Goal: Task Accomplishment & Management: Complete application form

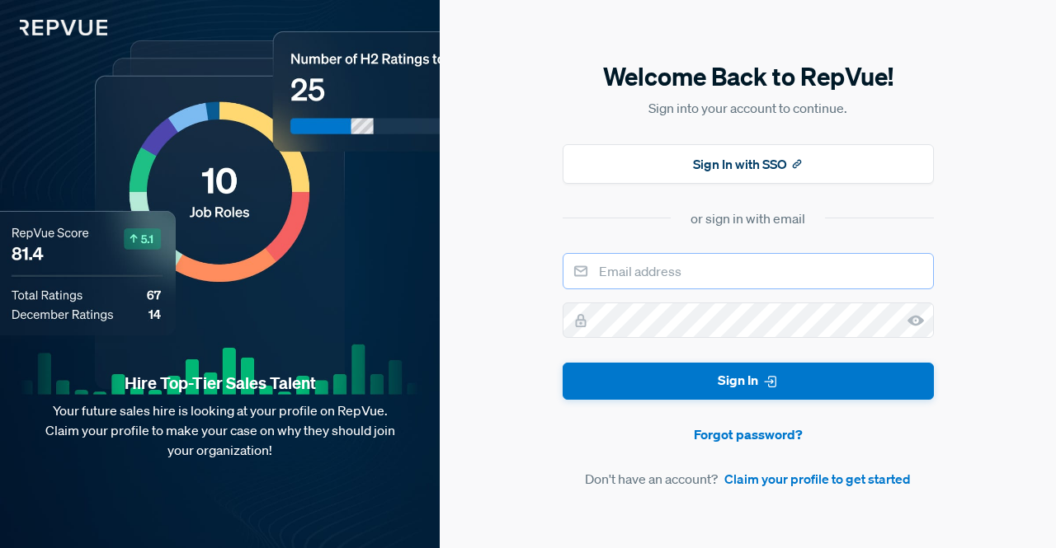
click at [875, 270] on input "email" at bounding box center [747, 271] width 371 height 36
type input "[EMAIL_ADDRESS][DOMAIN_NAME]"
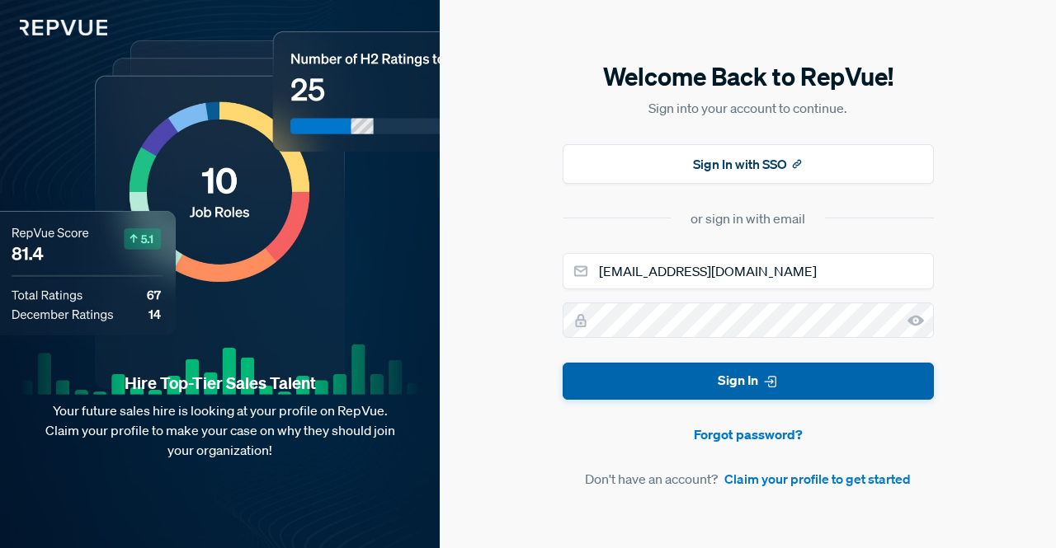
click at [725, 393] on button "Sign In" at bounding box center [747, 381] width 371 height 37
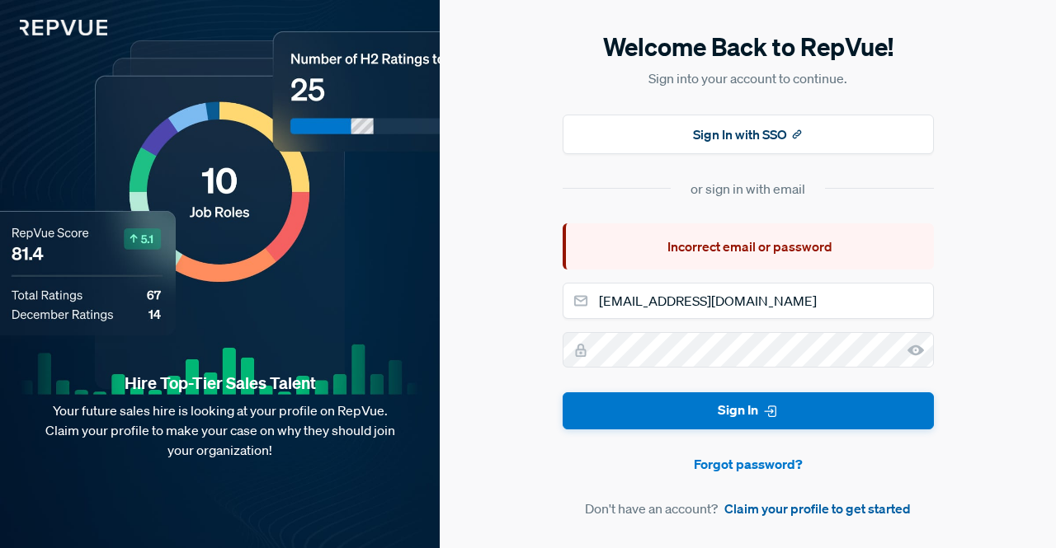
click at [785, 512] on link "Claim your profile to get started" at bounding box center [817, 509] width 186 height 20
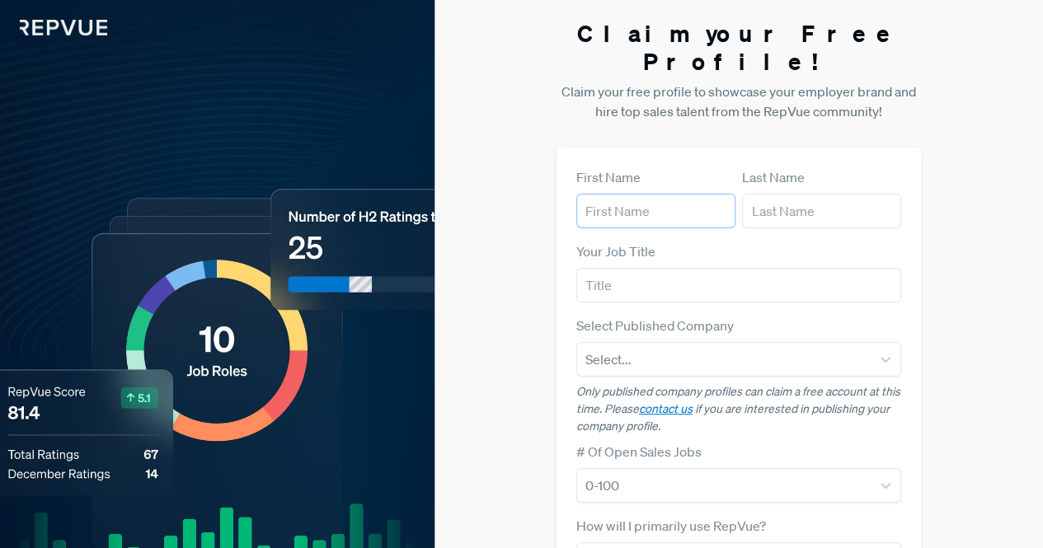
click at [692, 194] on input "text" at bounding box center [655, 211] width 159 height 35
type input "[PERSON_NAME]"
click at [747, 268] on input "text" at bounding box center [739, 285] width 326 height 35
type input "Talent Acquisition"
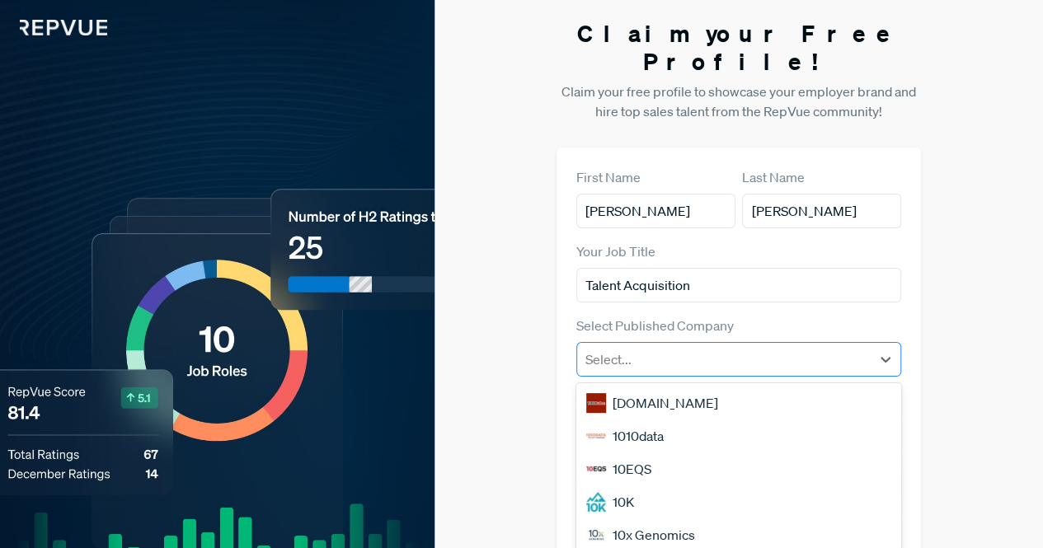
click at [681, 346] on div "Select..." at bounding box center [724, 360] width 294 height 30
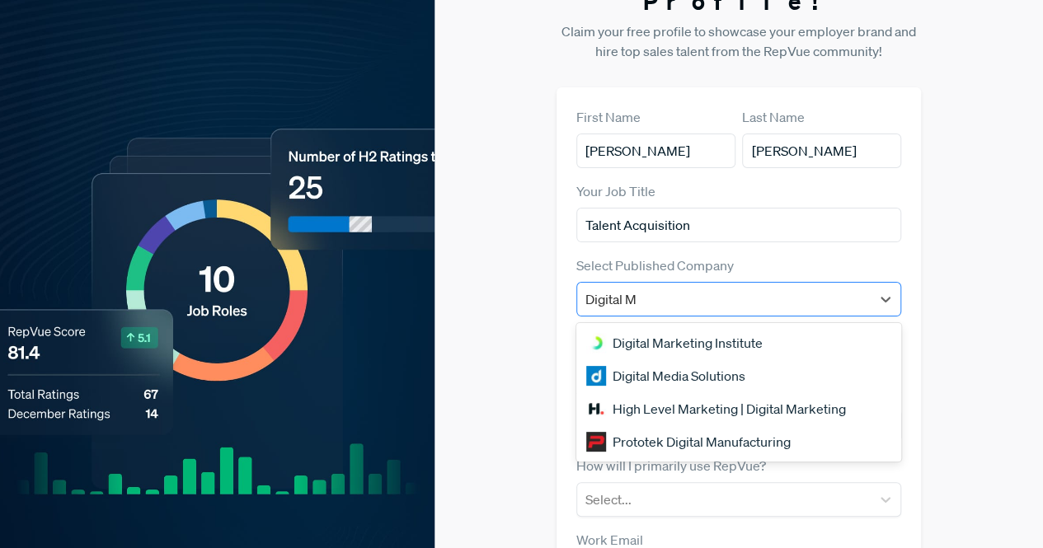
type input "Digital Me"
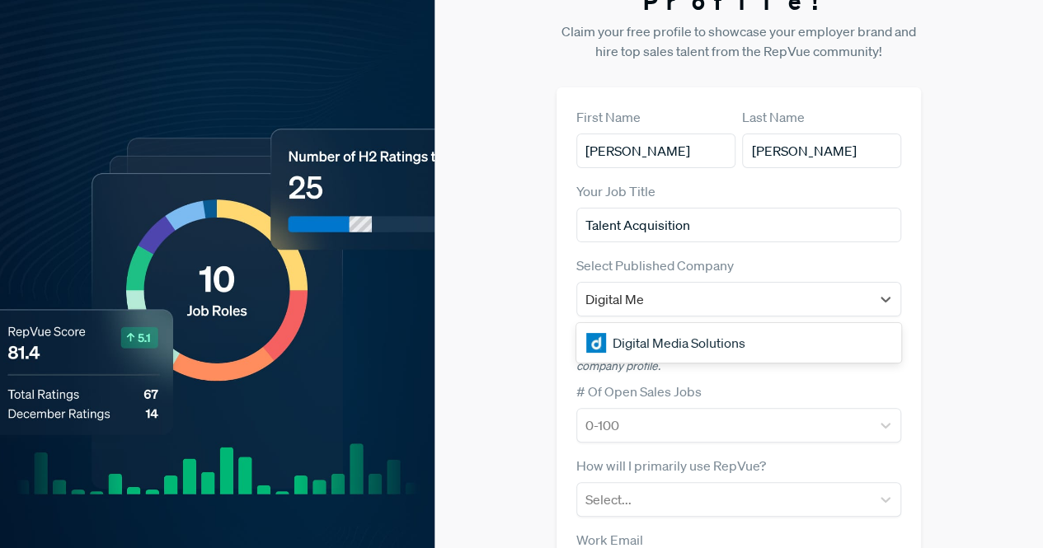
click at [709, 327] on div "Digital Media Solutions" at bounding box center [739, 343] width 326 height 33
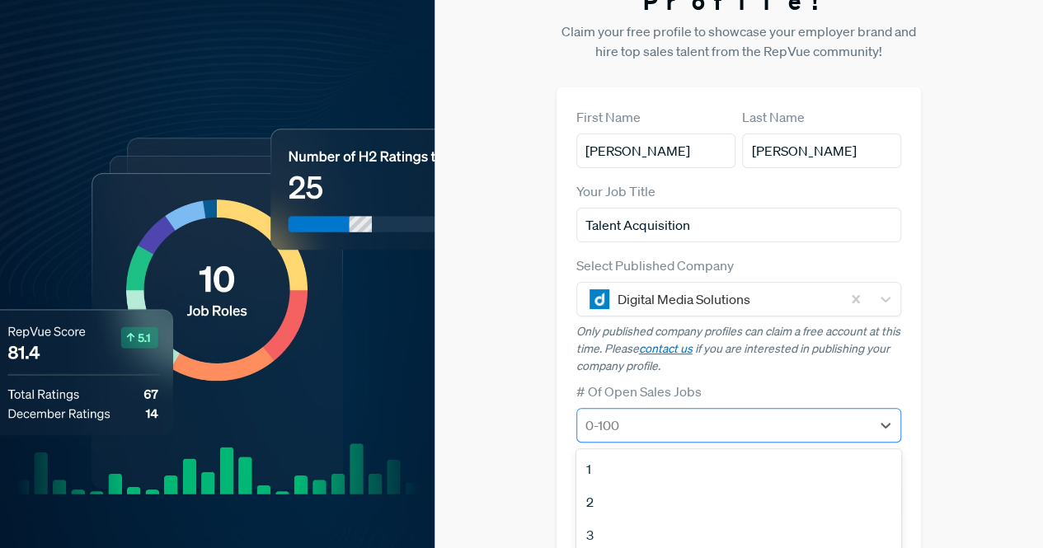
click at [675, 413] on div "0-100" at bounding box center [739, 425] width 326 height 35
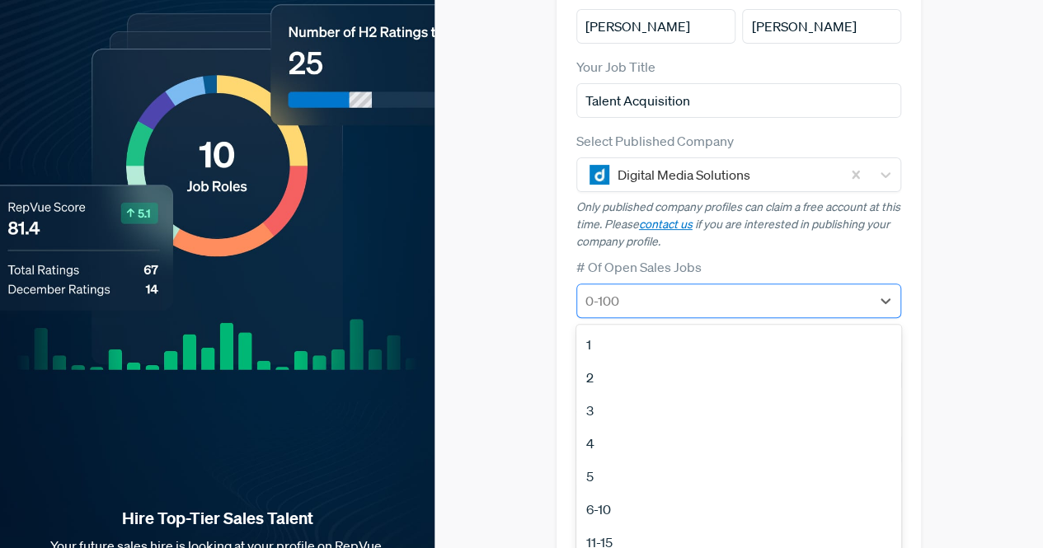
scroll to position [186, 0]
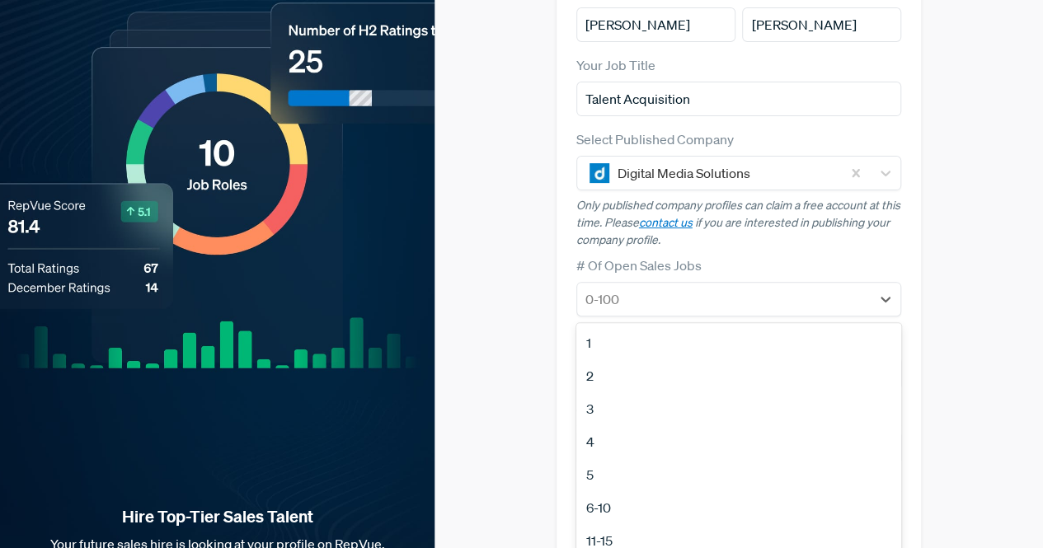
click at [604, 360] on div "2" at bounding box center [739, 376] width 326 height 33
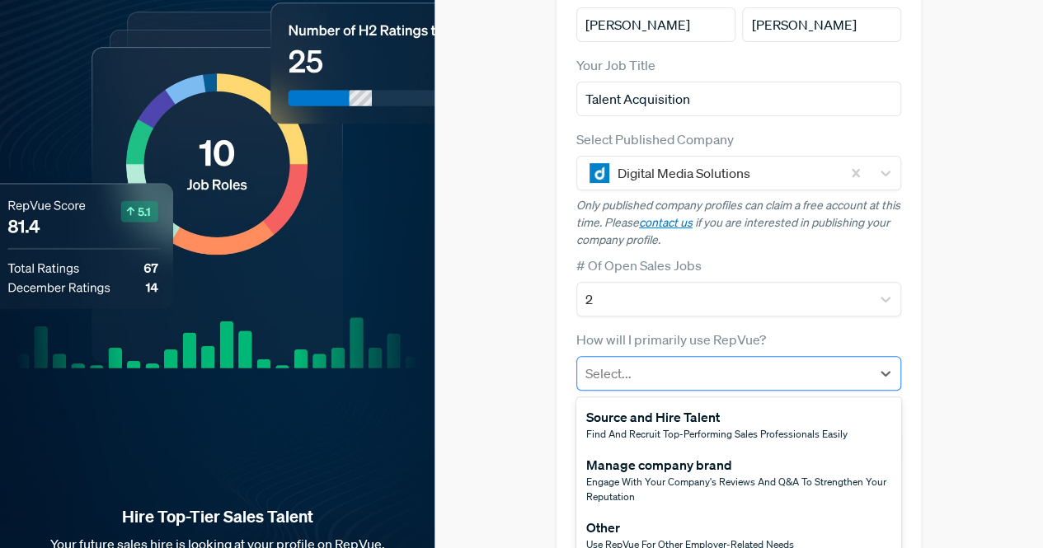
click at [678, 362] on div at bounding box center [725, 373] width 278 height 23
click at [674, 407] on div "Source and Hire Talent" at bounding box center [716, 417] width 261 height 20
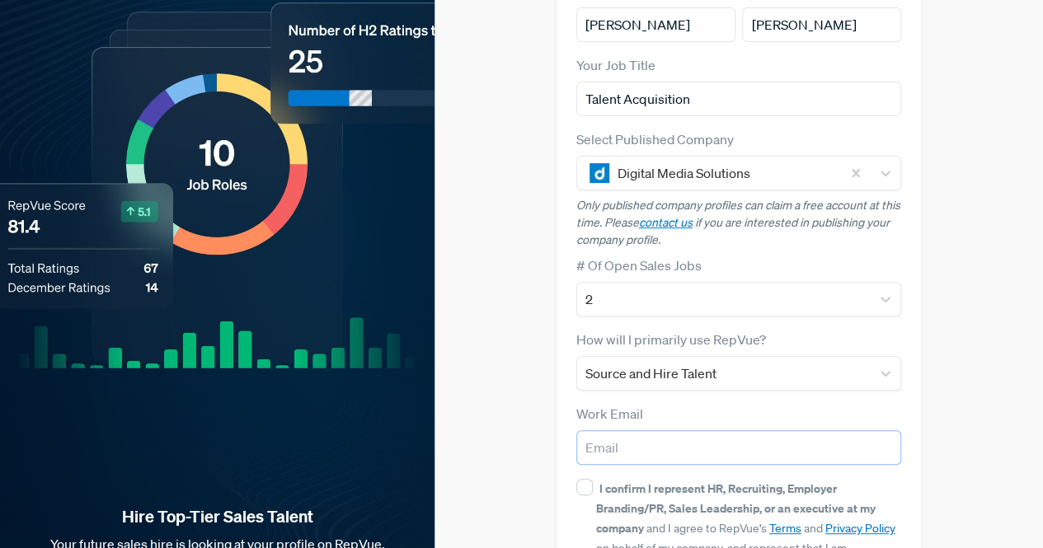
click at [637, 430] on input "email" at bounding box center [739, 447] width 326 height 35
type input "[EMAIL_ADDRESS][DOMAIN_NAME]"
click at [580, 479] on input "I confirm I represent HR, Recruiting, Employer Branding/PR, Sales Leadership, o…" at bounding box center [584, 487] width 16 height 16
checkbox input "true"
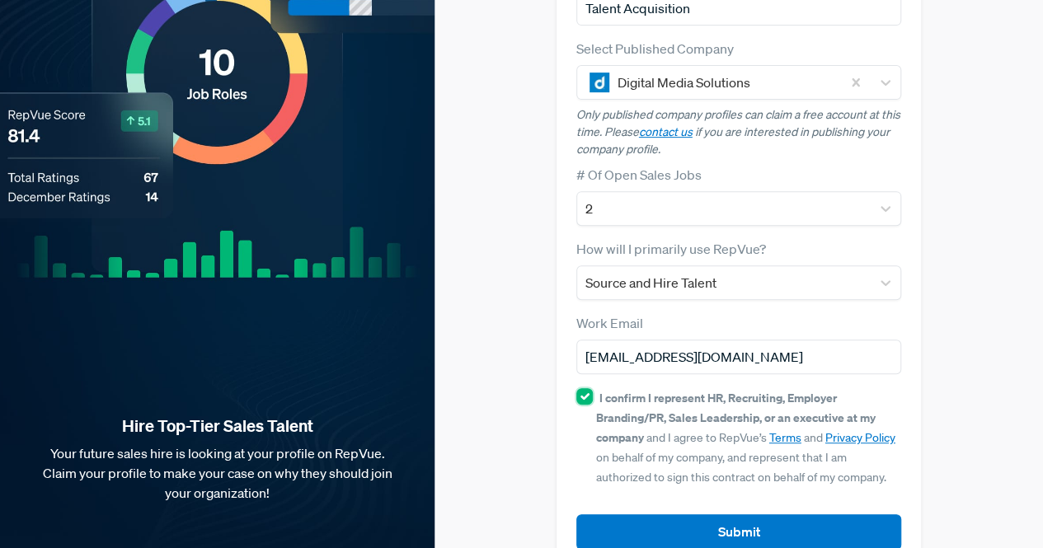
scroll to position [288, 0]
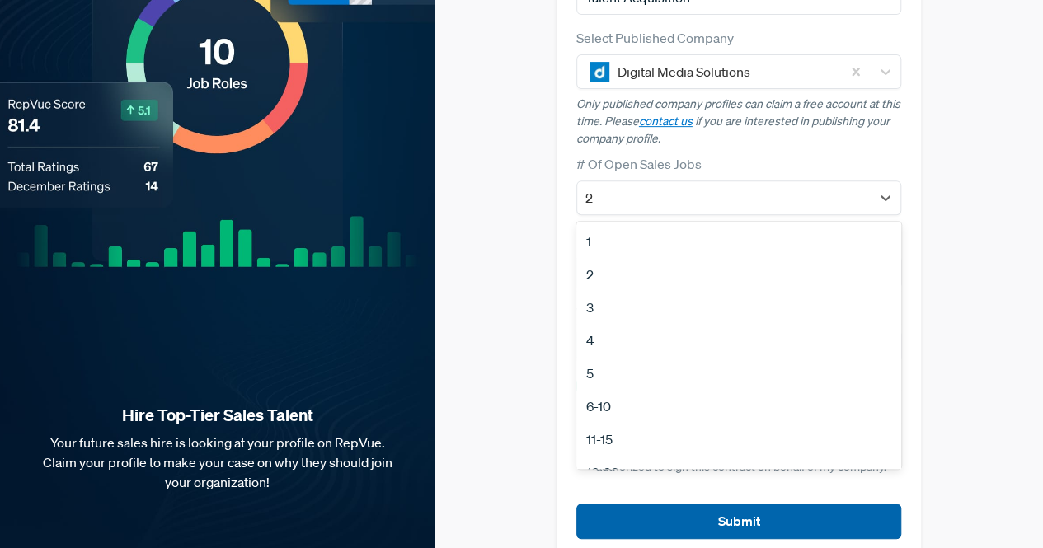
click at [792, 504] on button "Submit" at bounding box center [739, 521] width 326 height 35
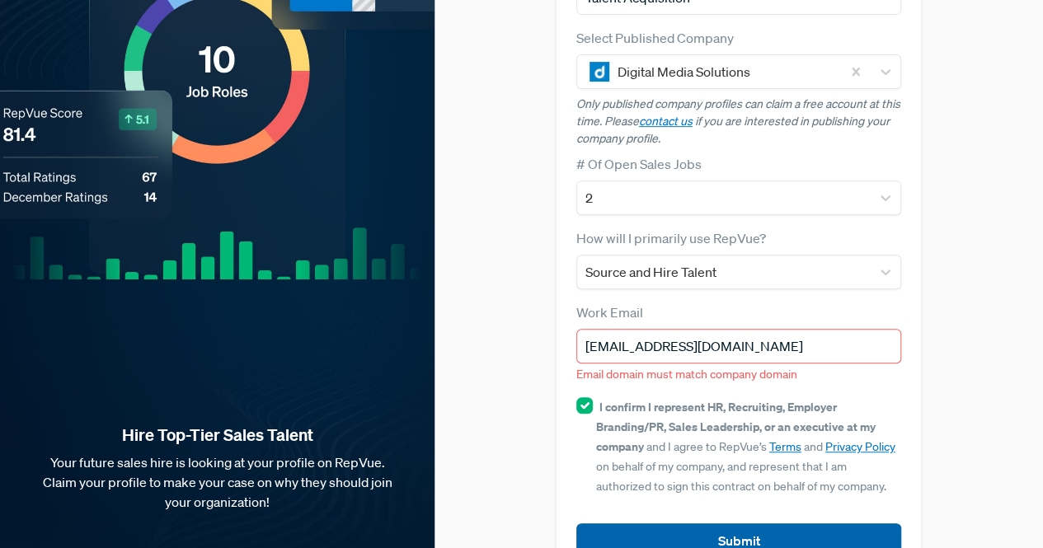
scroll to position [308, 0]
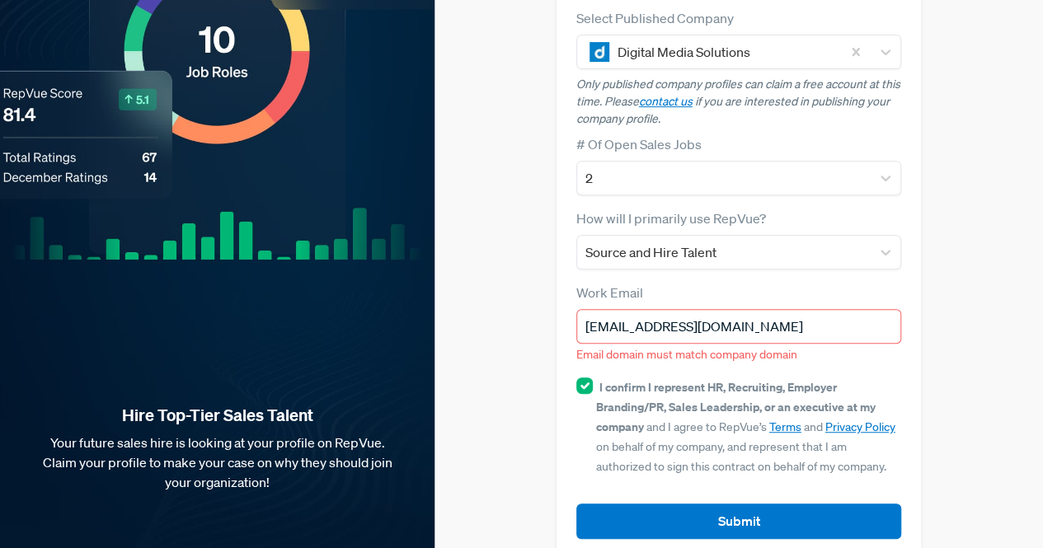
click at [822, 309] on input "[EMAIL_ADDRESS][DOMAIN_NAME]" at bounding box center [739, 326] width 326 height 35
click at [855, 309] on input "[EMAIL_ADDRESS][DOMAIN_NAME]" at bounding box center [739, 326] width 326 height 35
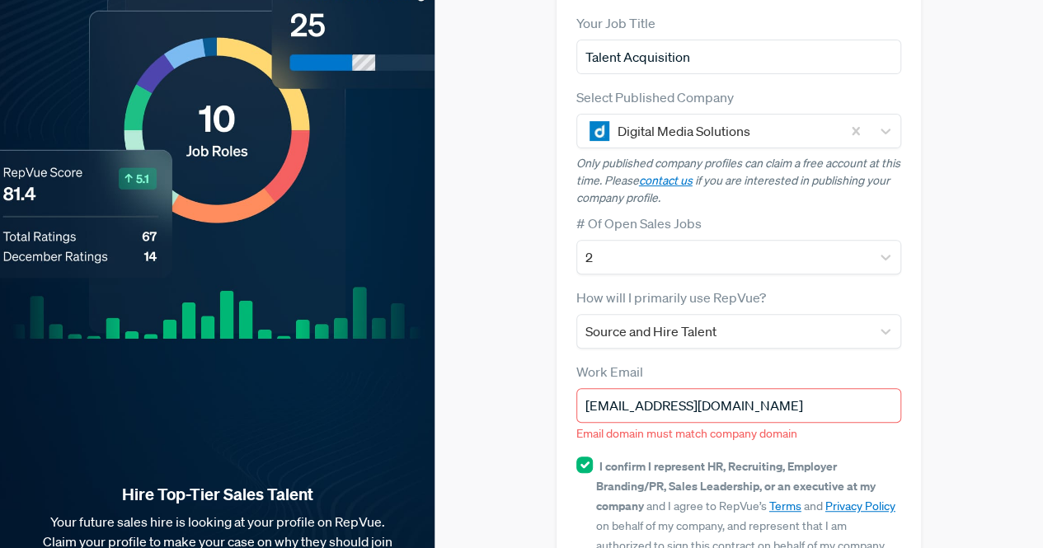
scroll to position [232, 0]
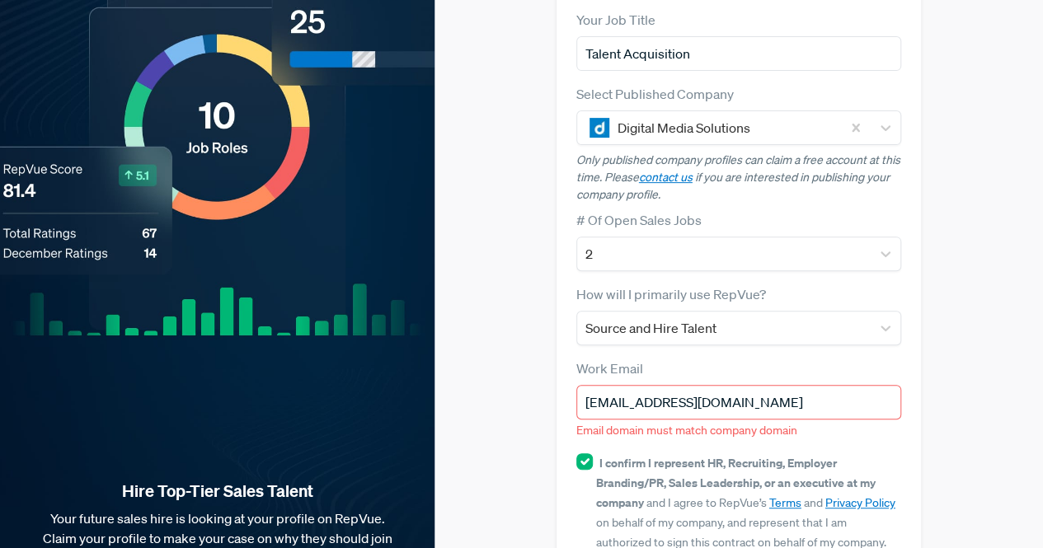
click at [820, 385] on input "[EMAIL_ADDRESS][DOMAIN_NAME]" at bounding box center [739, 402] width 326 height 35
click at [585, 385] on input "[EMAIL_ADDRESS][DOMAIN_NAME]" at bounding box center [739, 402] width 326 height 35
click at [827, 385] on input "[EMAIL_ADDRESS][DOMAIN_NAME]" at bounding box center [739, 402] width 326 height 35
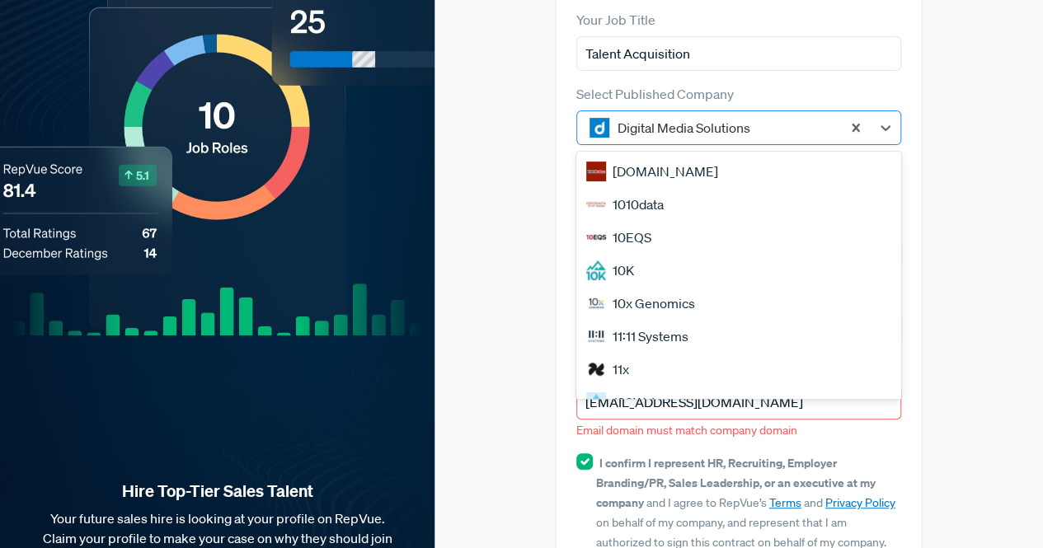
click at [790, 116] on div at bounding box center [726, 127] width 216 height 23
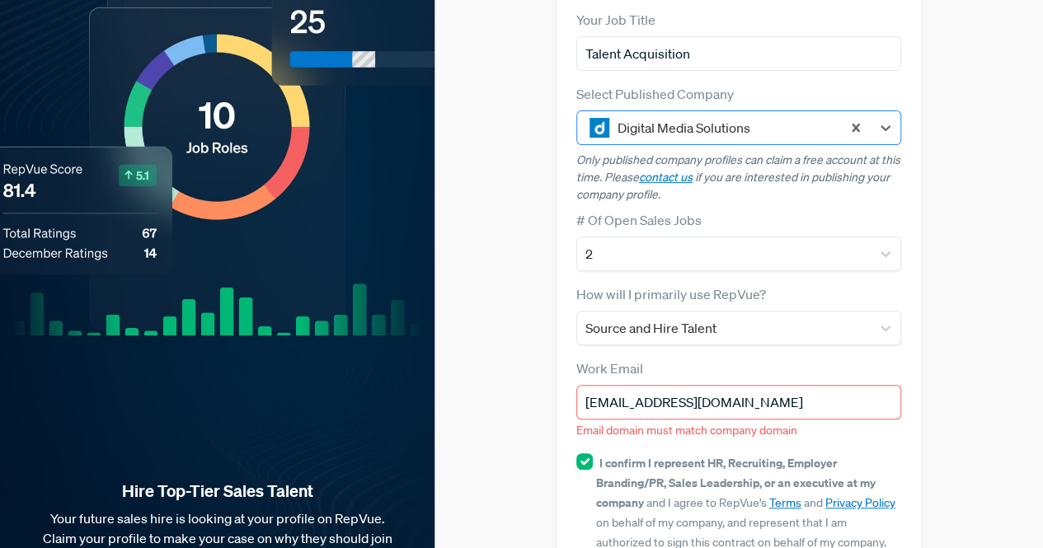
click at [790, 116] on div at bounding box center [726, 127] width 216 height 23
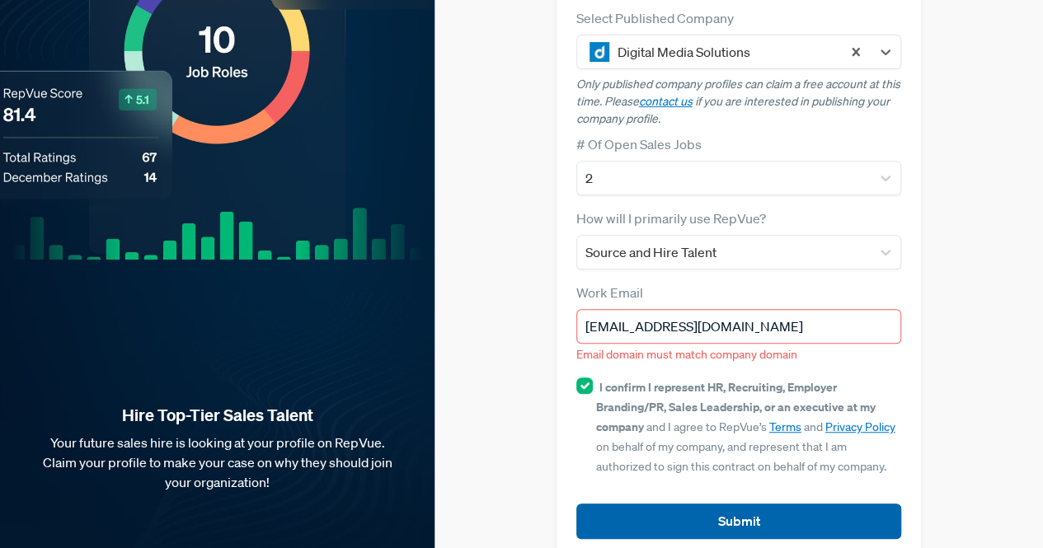
click at [790, 504] on button "Submit" at bounding box center [739, 521] width 326 height 35
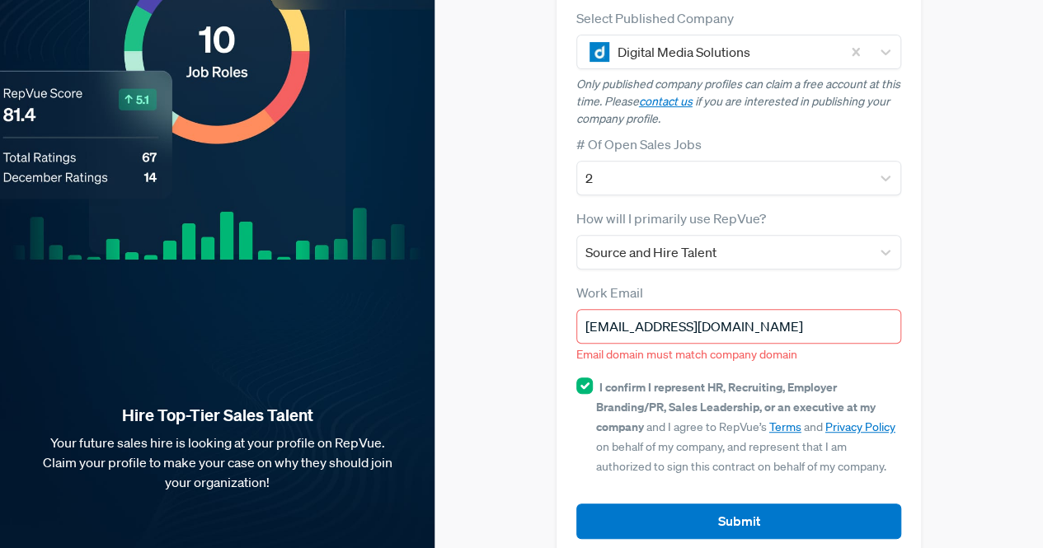
click at [713, 347] on span "Email domain must match company domain" at bounding box center [686, 354] width 221 height 15
click at [751, 309] on input "[EMAIL_ADDRESS][DOMAIN_NAME]" at bounding box center [739, 326] width 326 height 35
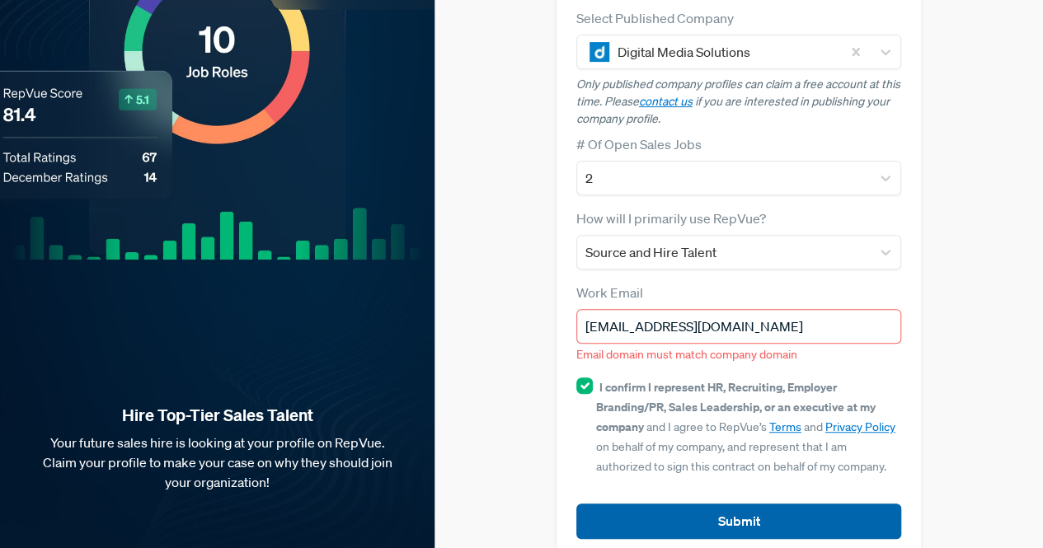
click at [670, 504] on button "Submit" at bounding box center [739, 521] width 326 height 35
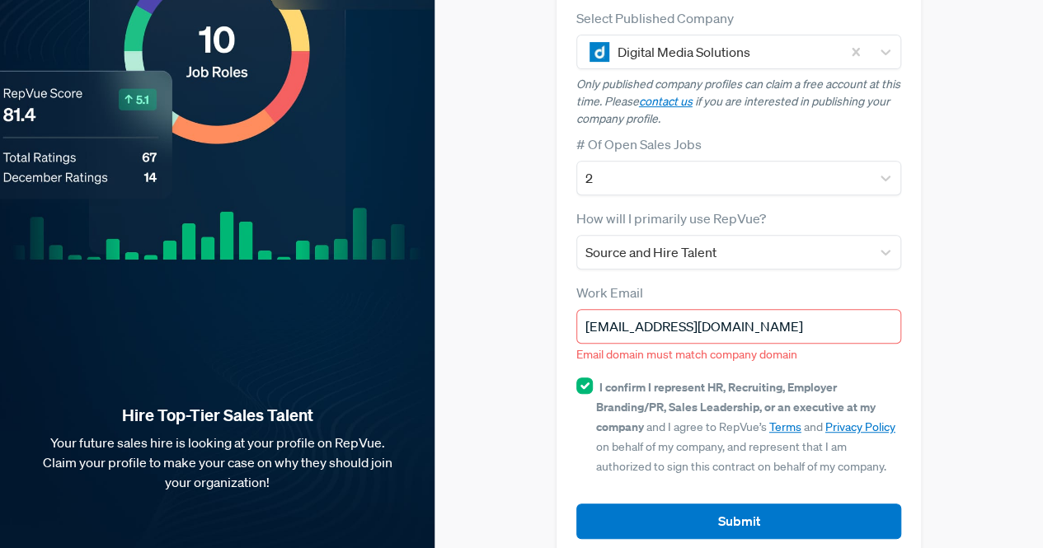
click at [763, 309] on input "[EMAIL_ADDRESS][DOMAIN_NAME]" at bounding box center [739, 326] width 326 height 35
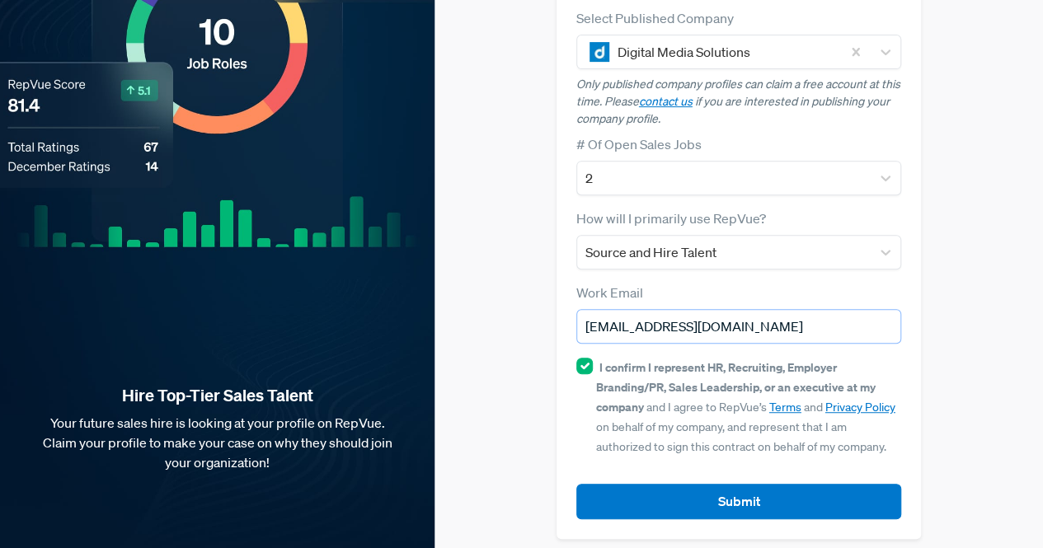
scroll to position [288, 0]
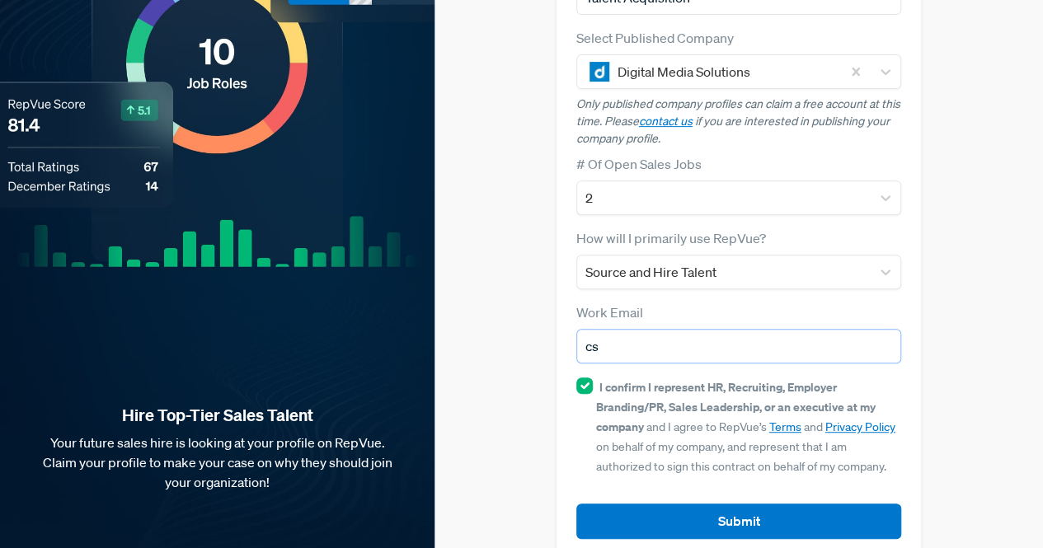
type input "c"
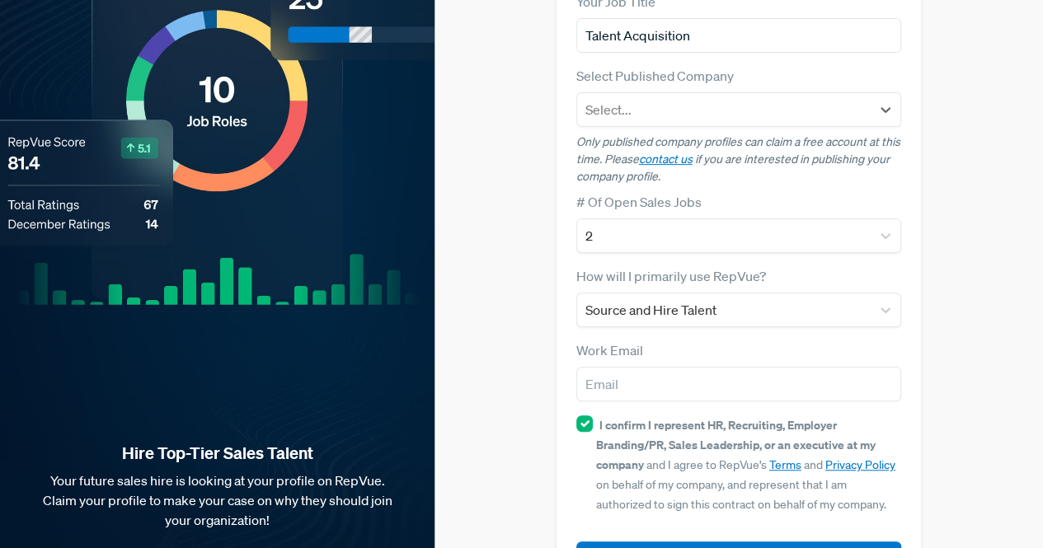
scroll to position [251, 0]
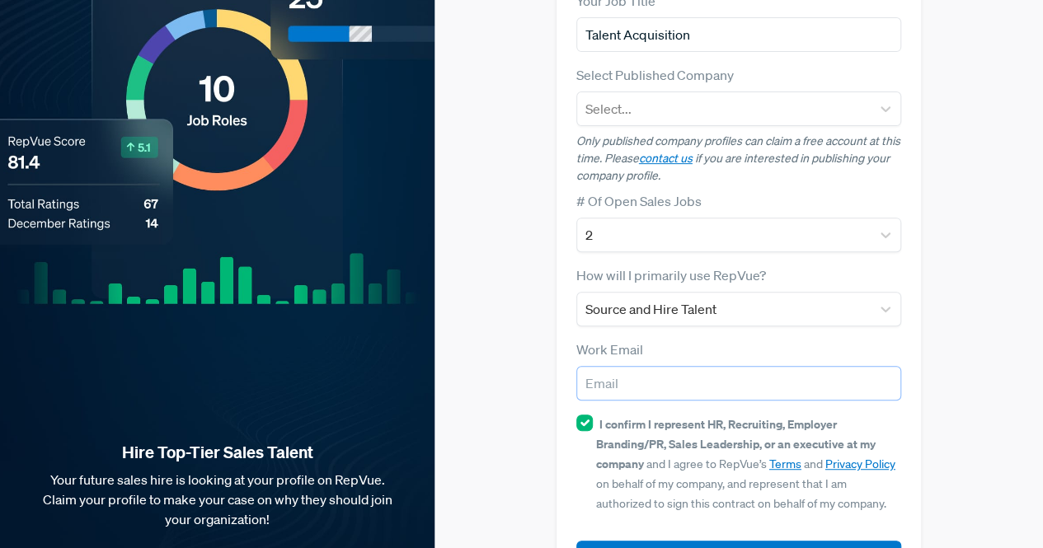
click at [773, 366] on input "email" at bounding box center [739, 383] width 326 height 35
type input "[EMAIL_ADDRESS][DOMAIN_NAME]"
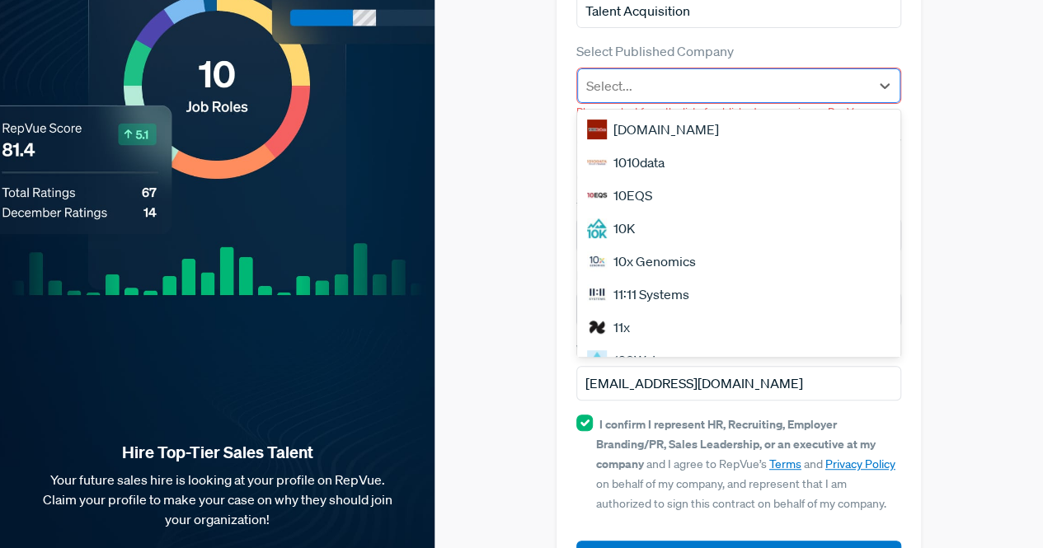
click at [803, 74] on div at bounding box center [724, 85] width 276 height 23
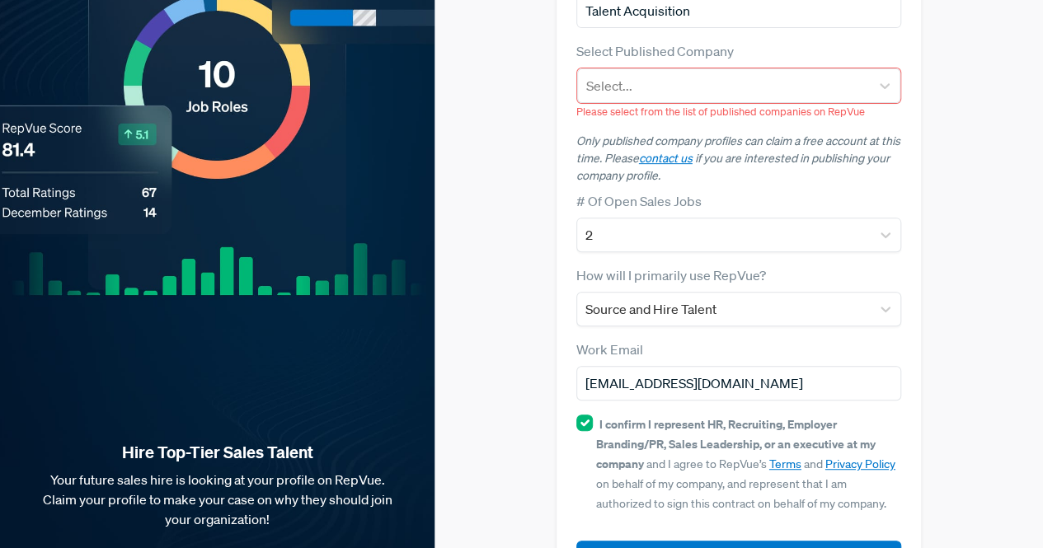
click at [978, 56] on div "Claim your Free Profile! Claim your free profile to showcase your employer bran…" at bounding box center [739, 170] width 609 height 891
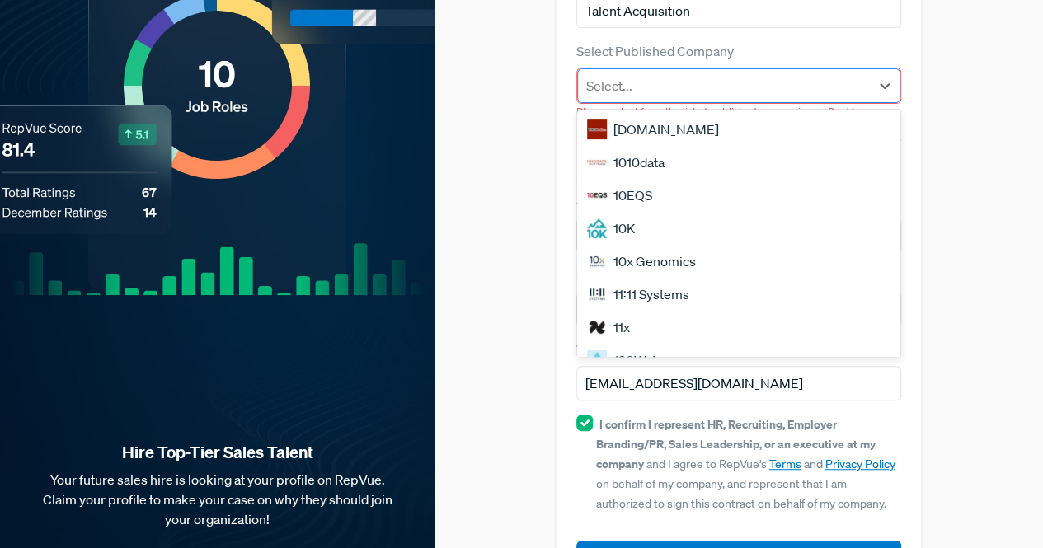
click at [775, 74] on div at bounding box center [724, 85] width 276 height 23
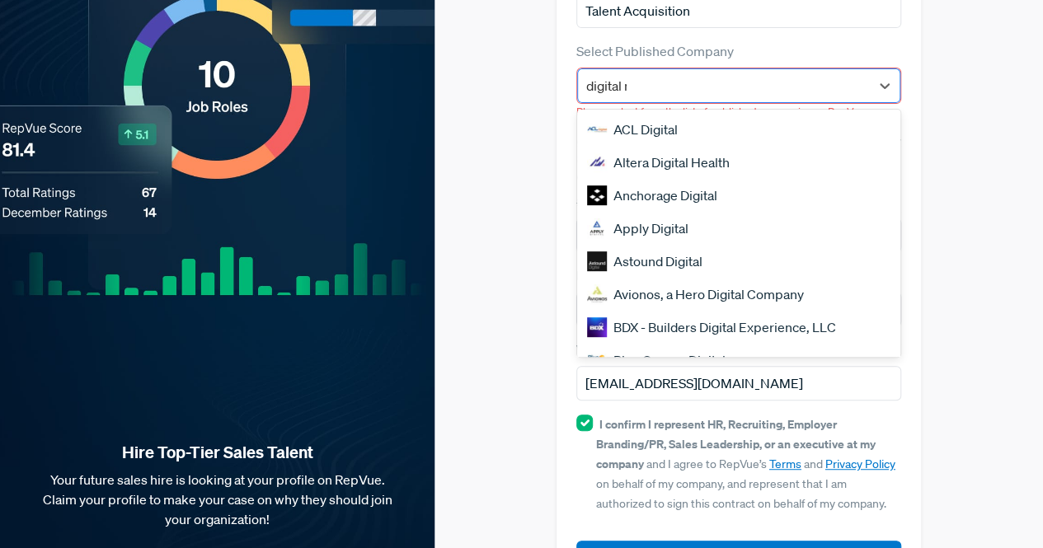
type input "digital me"
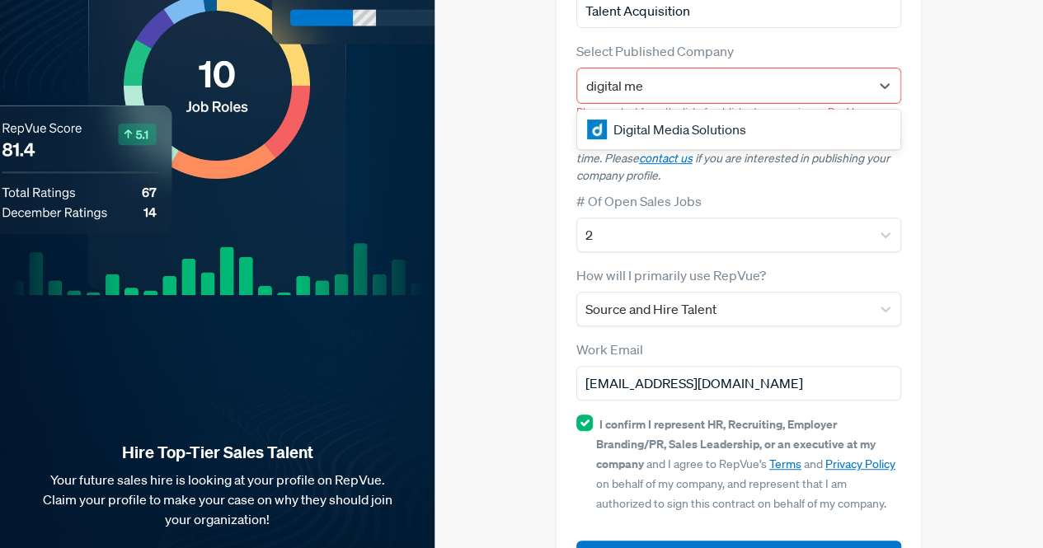
click at [703, 113] on div "Digital Media Solutions" at bounding box center [739, 129] width 324 height 33
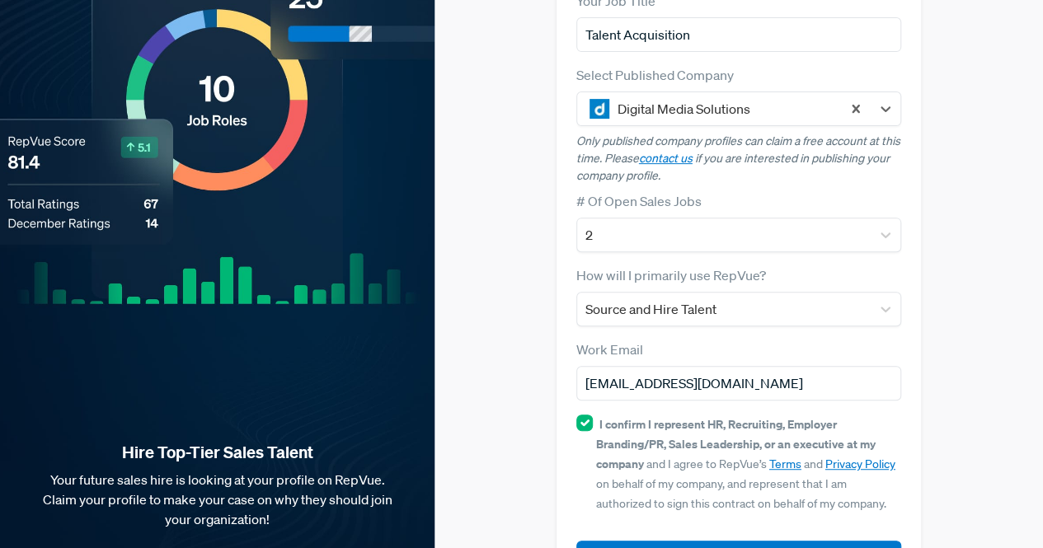
scroll to position [288, 0]
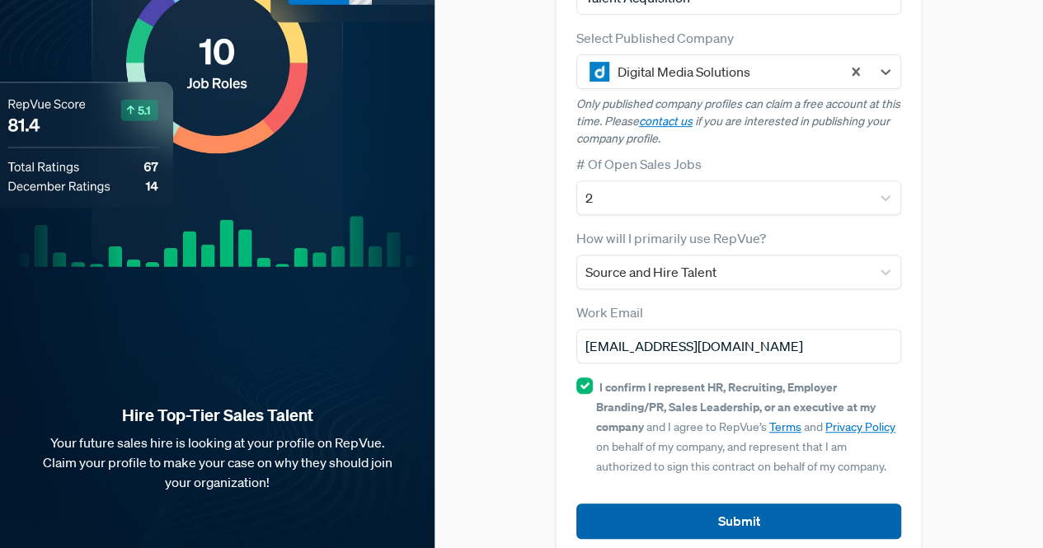
click at [817, 504] on button "Submit" at bounding box center [739, 521] width 326 height 35
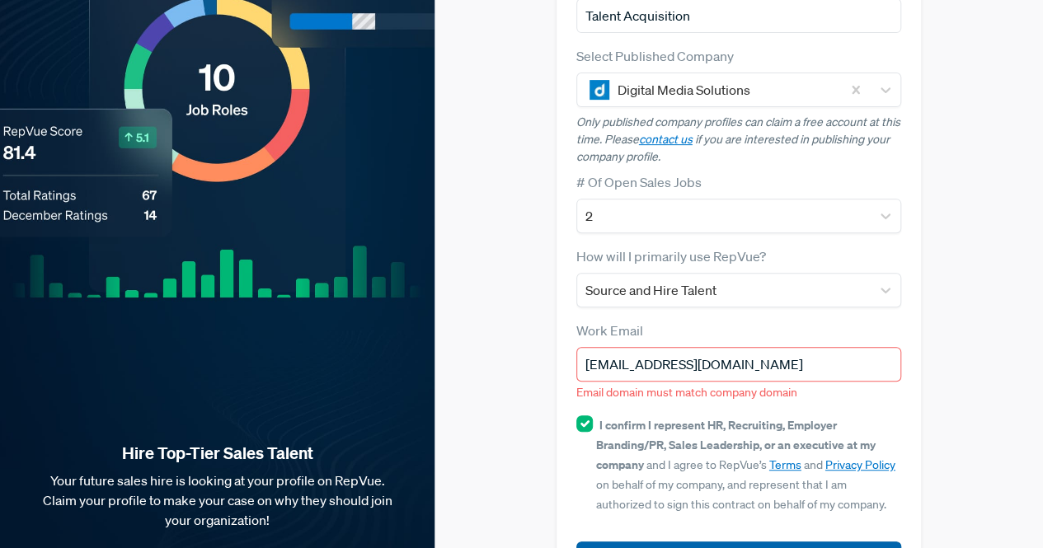
scroll to position [308, 0]
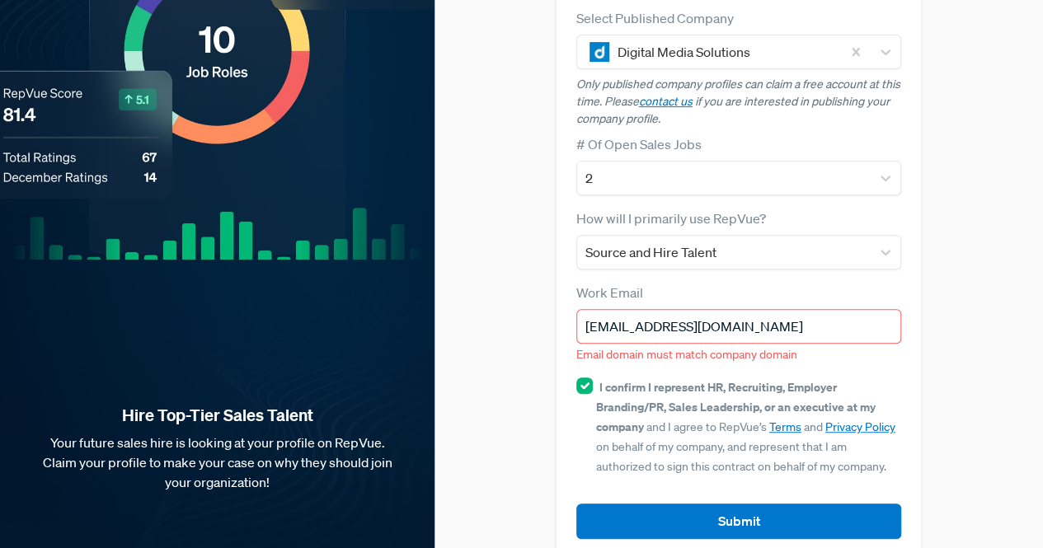
click at [756, 309] on input "[EMAIL_ADDRESS][DOMAIN_NAME]" at bounding box center [739, 326] width 326 height 35
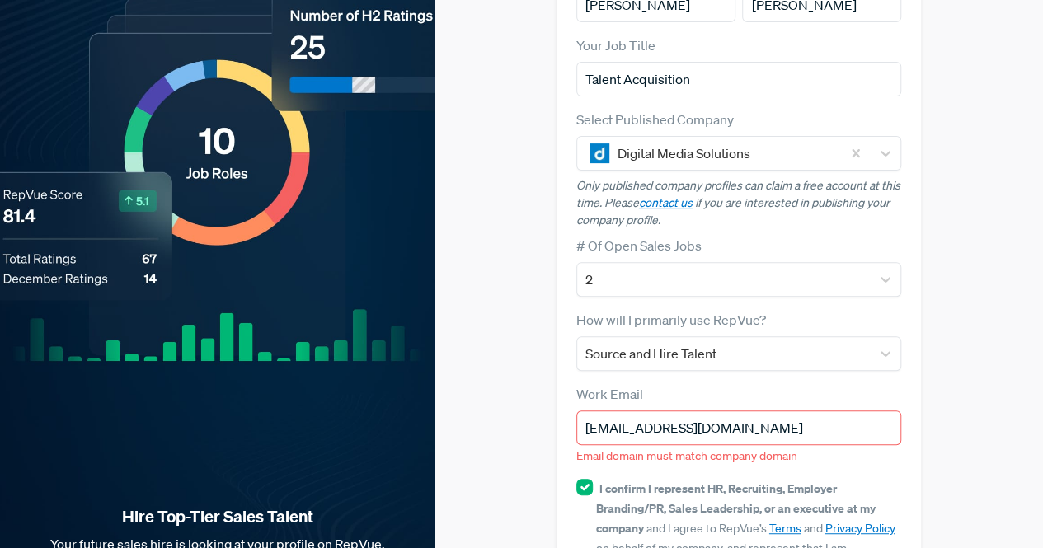
scroll to position [0, 0]
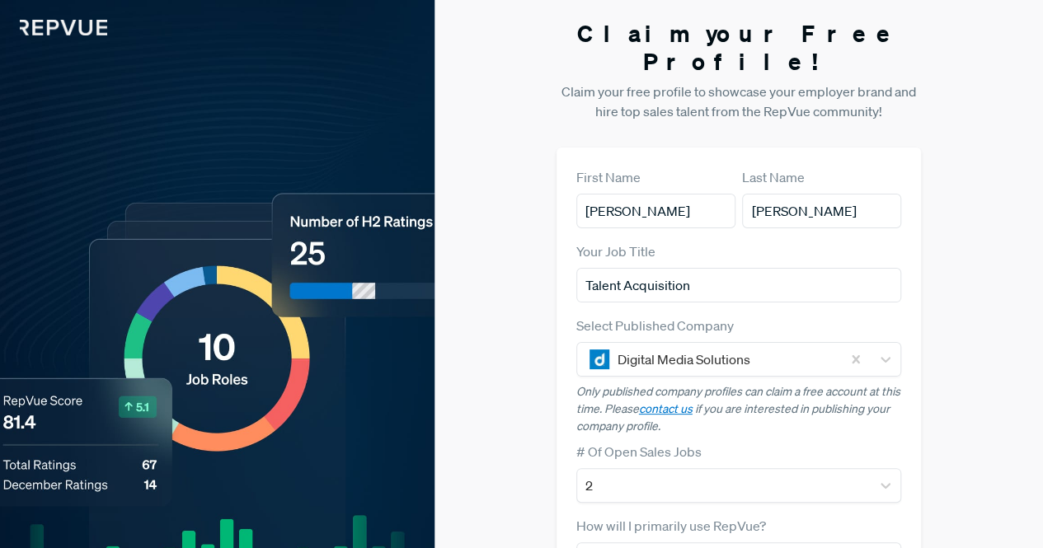
click at [531, 350] on div "Claim your Free Profile! Claim your free profile to showcase your employer bran…" at bounding box center [739, 443] width 609 height 887
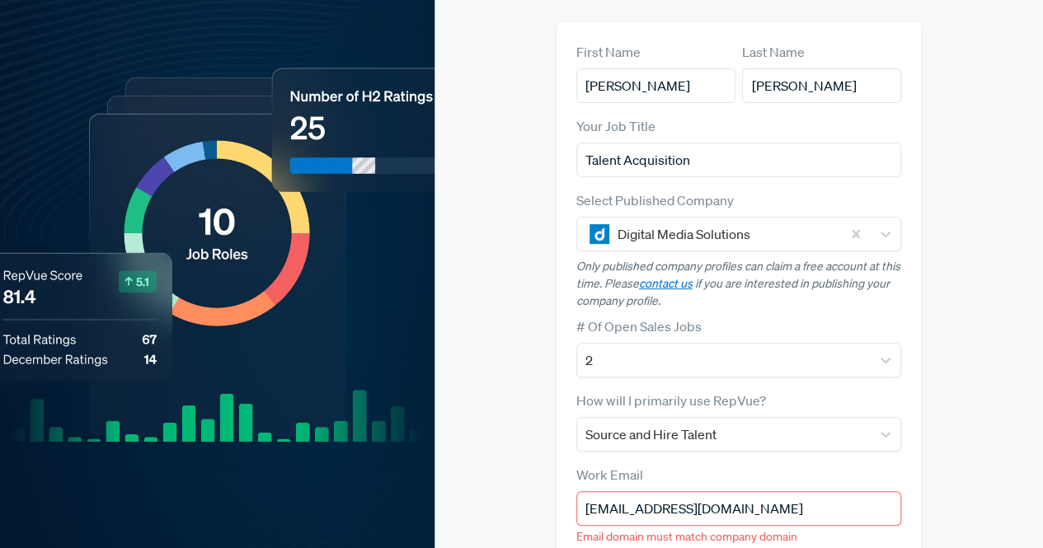
scroll to position [134, 0]
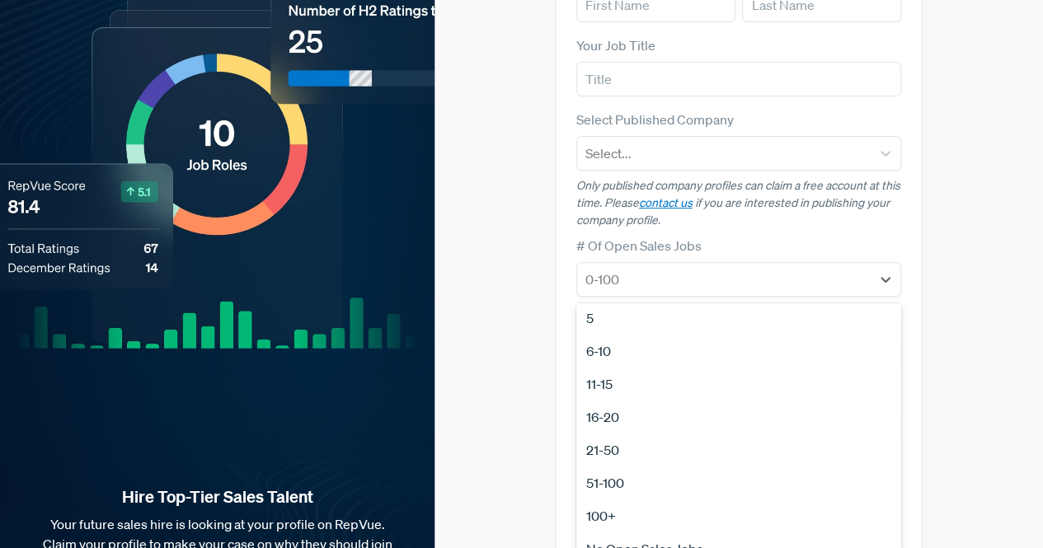
scroll to position [155, 0]
click at [708, 482] on div "100+" at bounding box center [739, 498] width 326 height 33
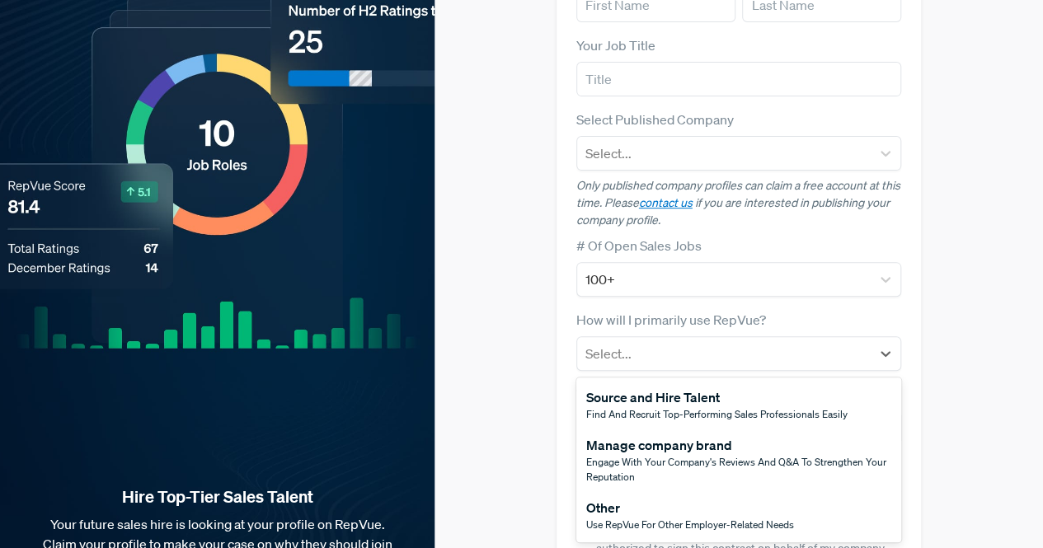
click at [743, 407] on span "Find and recruit top-performing sales professionals easily" at bounding box center [716, 414] width 261 height 14
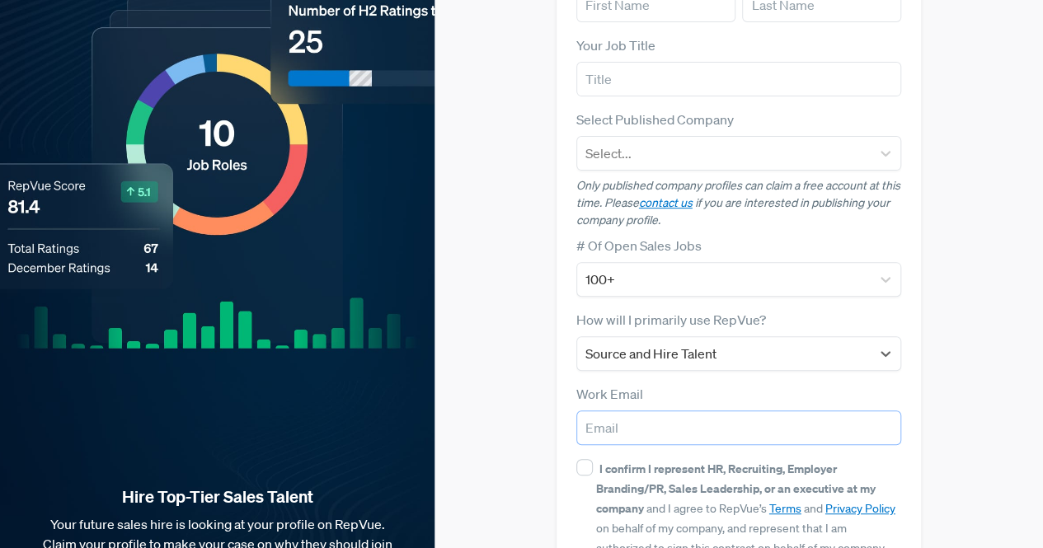
click at [737, 411] on input "email" at bounding box center [739, 428] width 326 height 35
type input "[EMAIL_ADDRESS][DOMAIN_NAME]"
click at [579, 459] on input "I confirm I represent HR, Recruiting, Employer Branding/PR, Sales Leadership, o…" at bounding box center [584, 467] width 16 height 16
checkbox input "true"
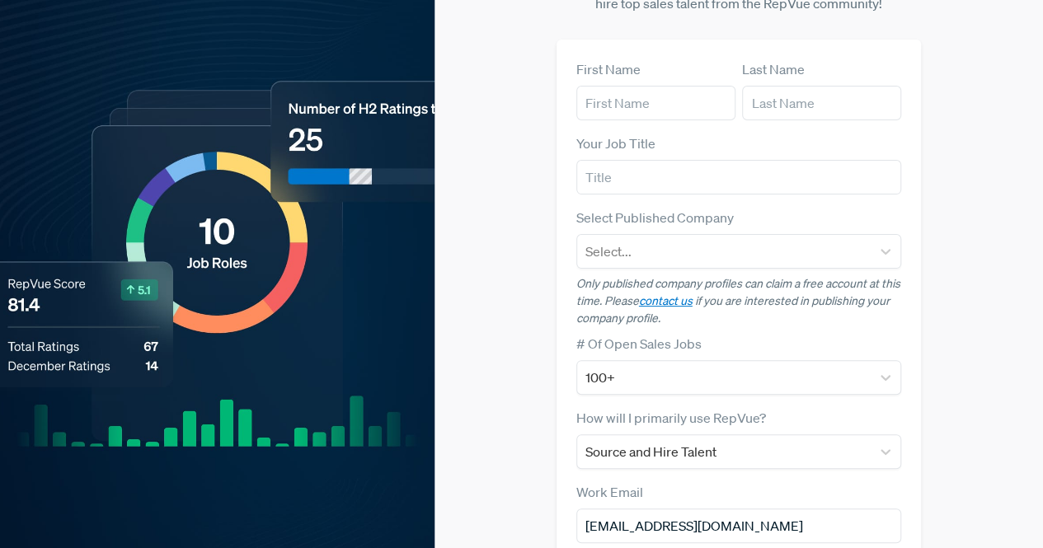
scroll to position [79, 0]
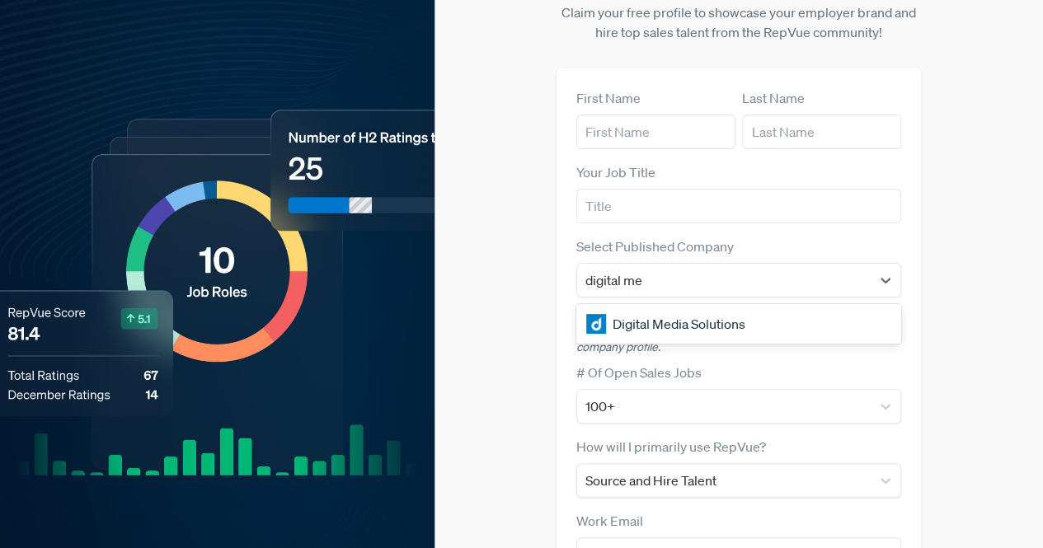
type input "digital med"
click at [807, 308] on div "Digital Media Solutions" at bounding box center [739, 324] width 326 height 33
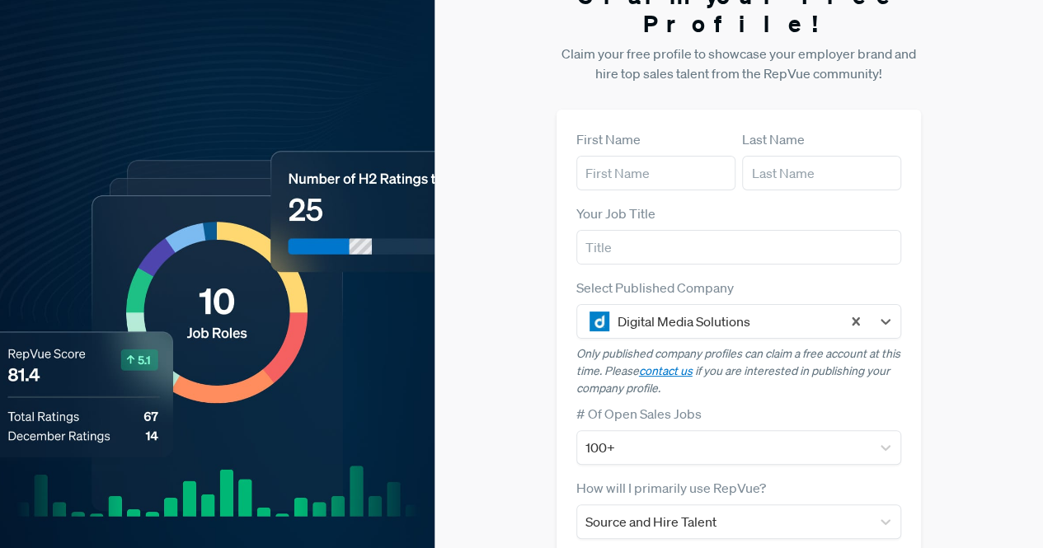
scroll to position [0, 0]
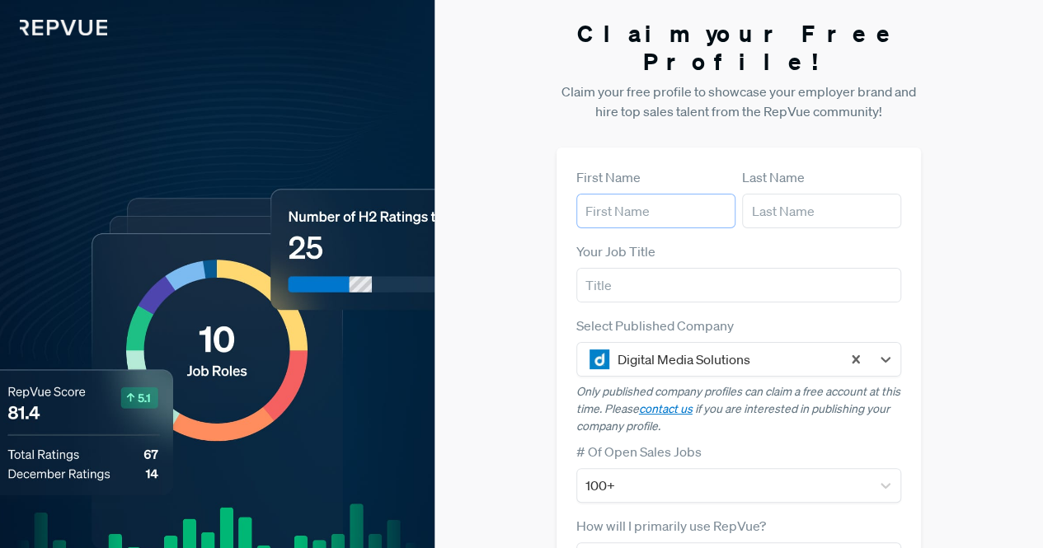
click at [692, 194] on input "text" at bounding box center [655, 211] width 159 height 35
type input "[PERSON_NAME]"
click at [815, 194] on input "text" at bounding box center [821, 211] width 159 height 35
click at [726, 268] on input "text" at bounding box center [739, 285] width 326 height 35
click at [759, 268] on input "text" at bounding box center [739, 285] width 326 height 35
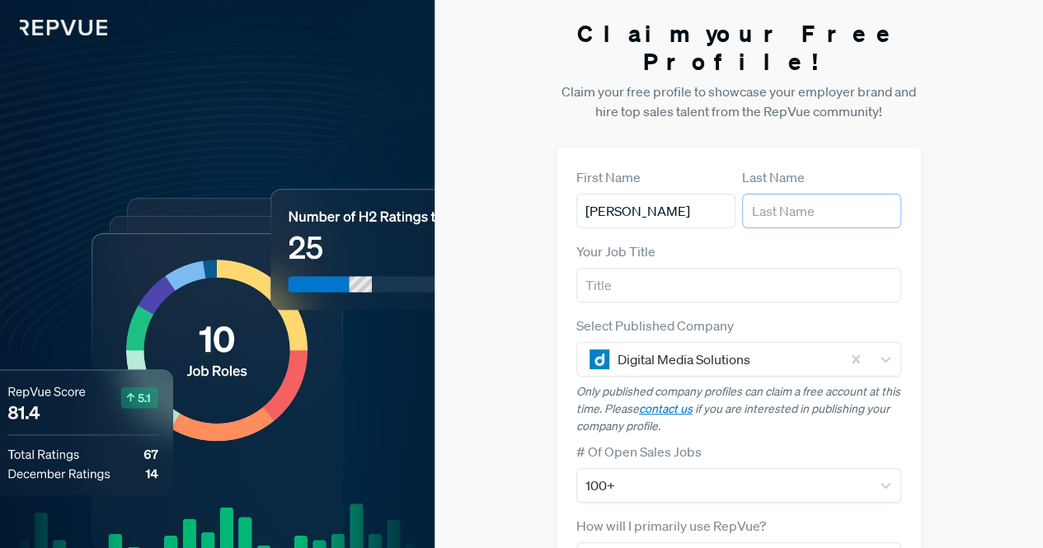
click at [830, 194] on input "text" at bounding box center [821, 211] width 159 height 35
type input "[PERSON_NAME]"
click at [739, 268] on input "text" at bounding box center [739, 285] width 326 height 35
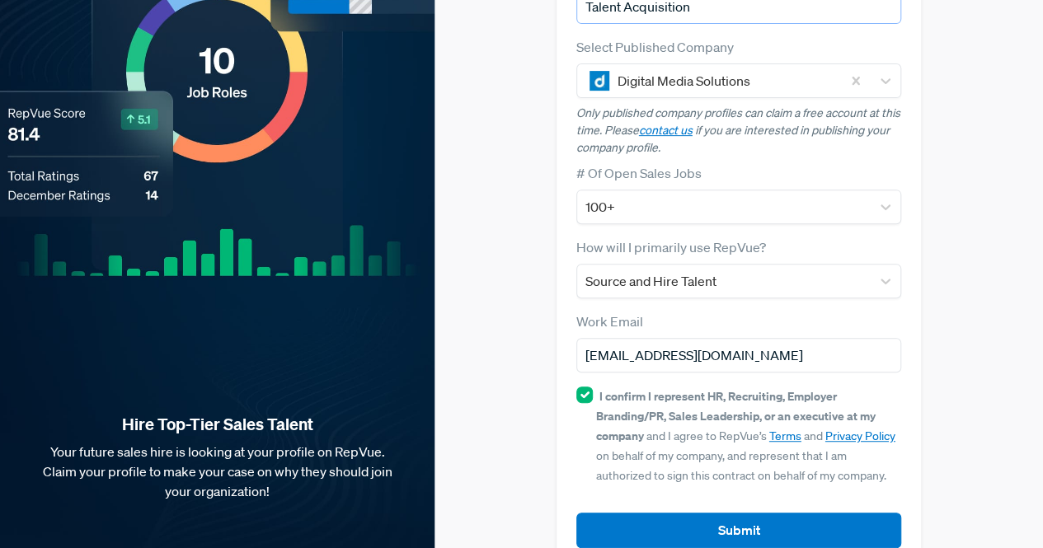
scroll to position [288, 0]
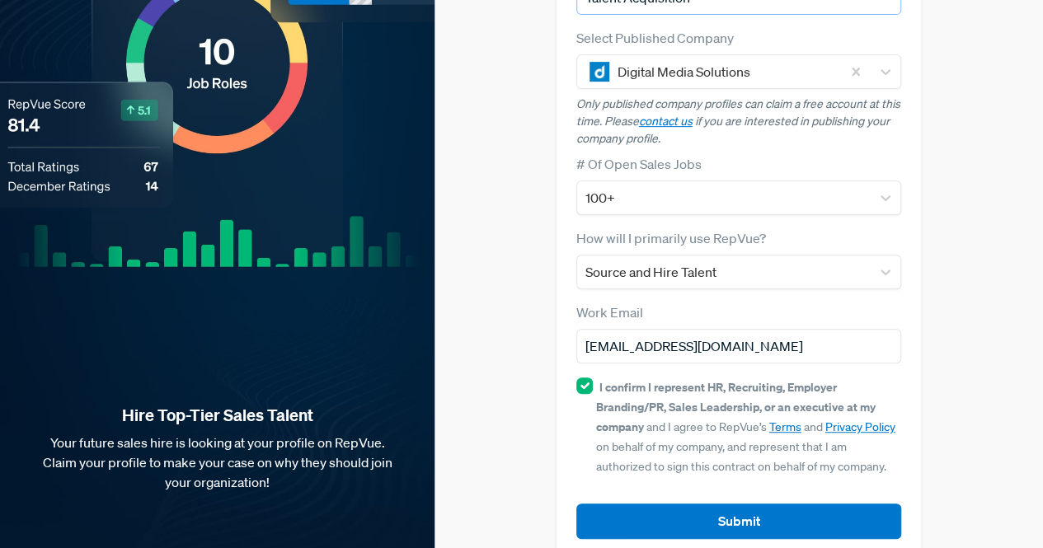
type input "Talent Acquisition"
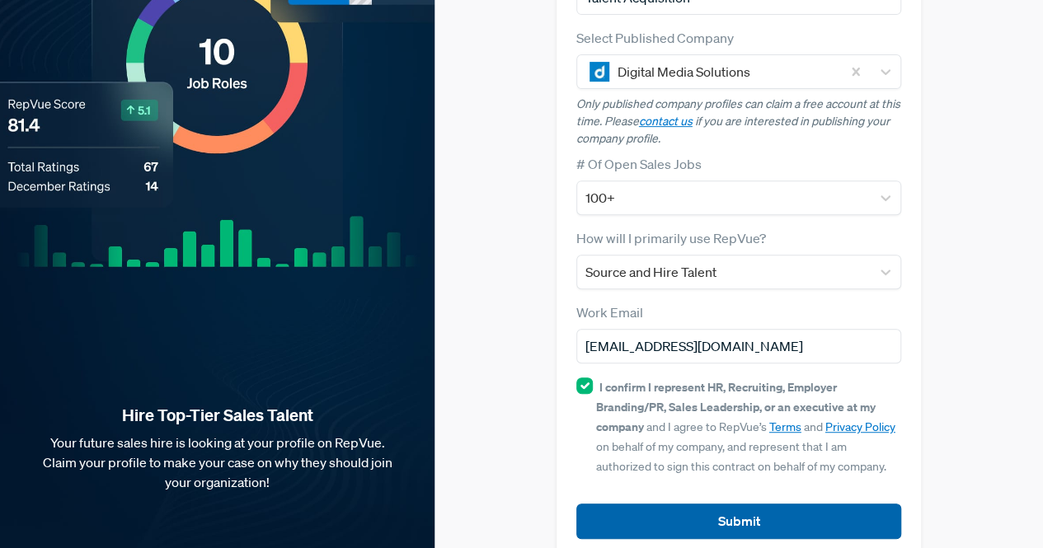
click at [835, 505] on button "Submit" at bounding box center [739, 521] width 326 height 35
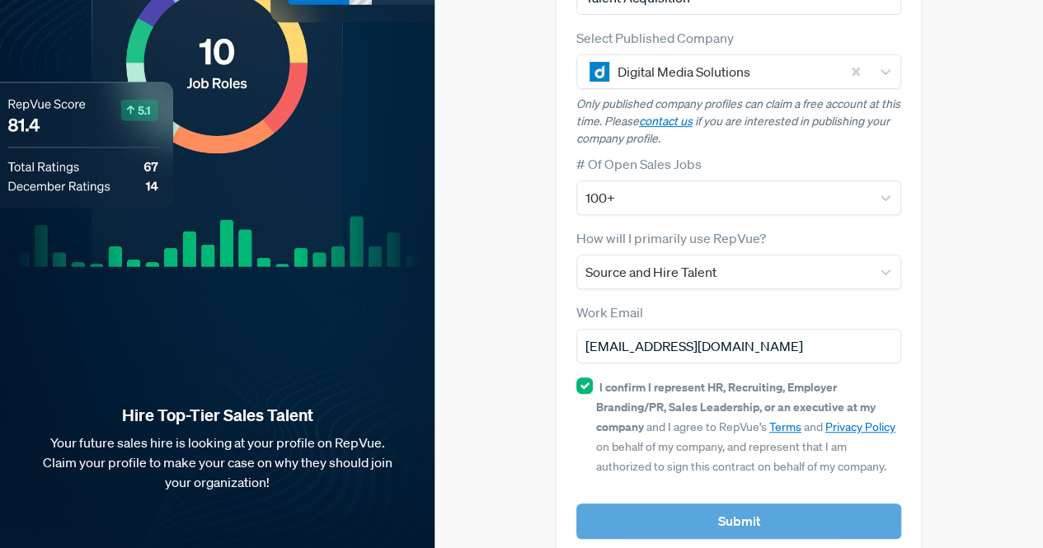
scroll to position [308, 0]
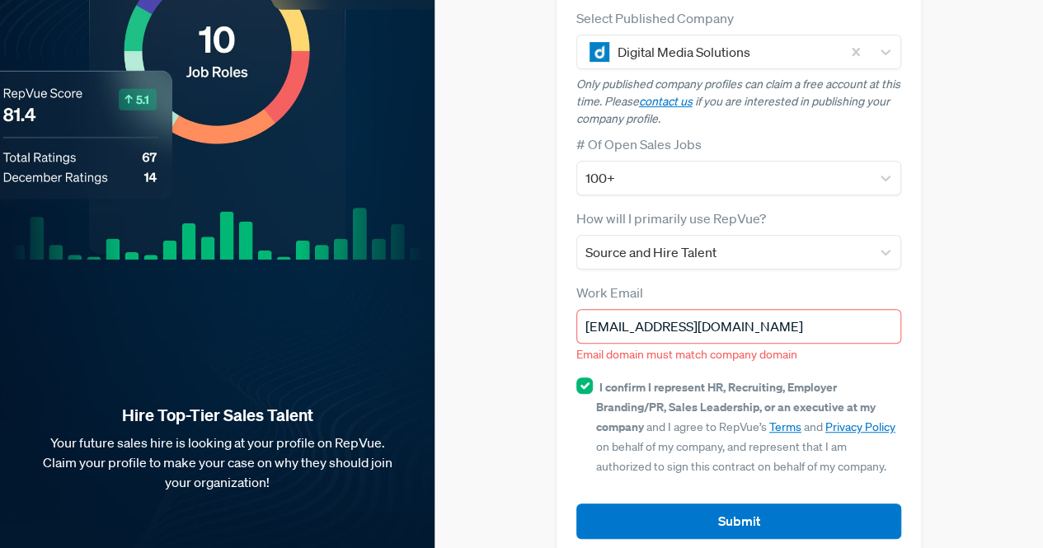
click at [806, 309] on input "[EMAIL_ADDRESS][DOMAIN_NAME]" at bounding box center [739, 326] width 326 height 35
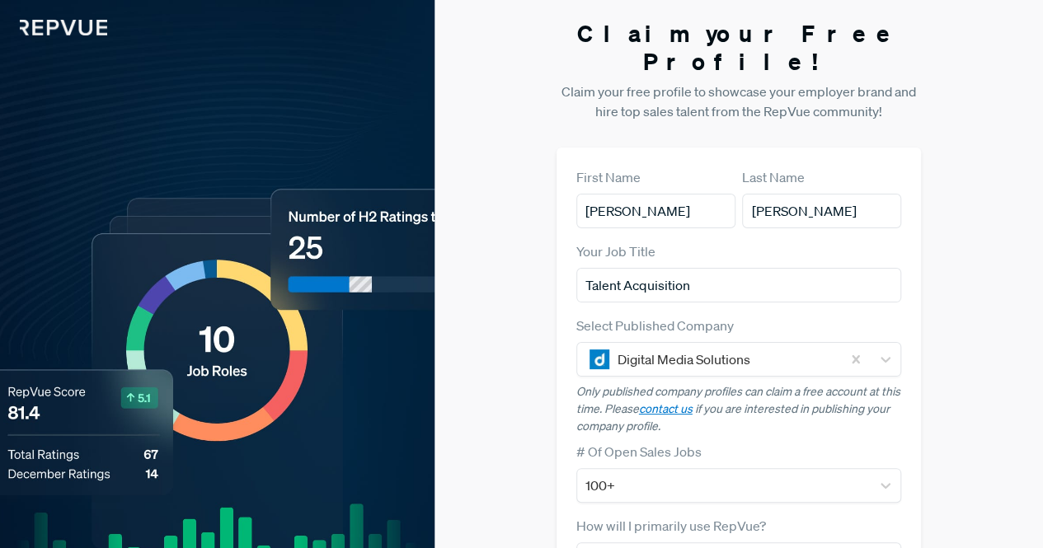
scroll to position [64, 0]
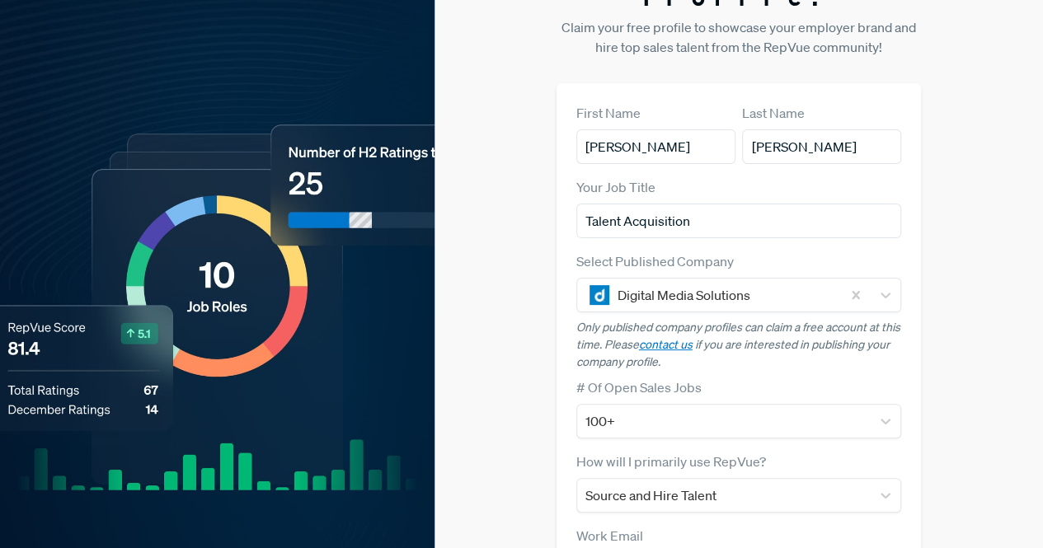
type input "csmetzer@dmsgroup.com\"
